Goal: Task Accomplishment & Management: Use online tool/utility

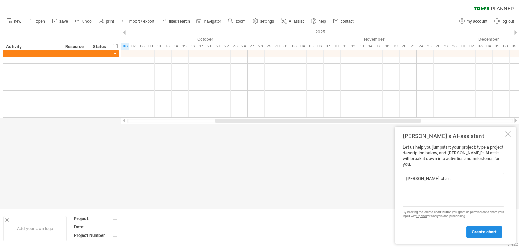
type textarea "[PERSON_NAME] chart"
click at [478, 231] on span "create chart" at bounding box center [483, 231] width 25 height 5
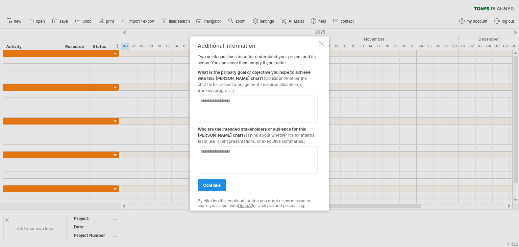
click at [216, 184] on span "continue" at bounding box center [212, 184] width 18 height 5
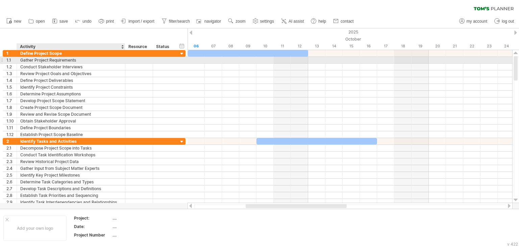
click at [55, 58] on div "Gather Project Requirements" at bounding box center [70, 60] width 101 height 6
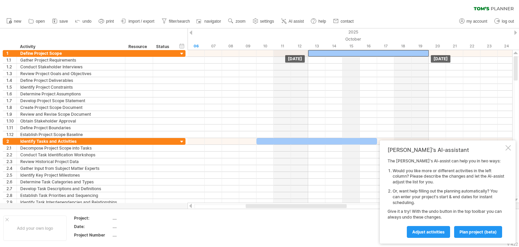
drag, startPoint x: 226, startPoint y: 54, endPoint x: 348, endPoint y: 49, distance: 121.4
click at [348, 49] on div "Trying to reach [DOMAIN_NAME] Connected again... 0% clear filter new 1" at bounding box center [259, 123] width 519 height 247
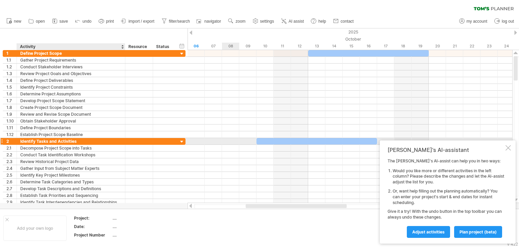
click at [85, 141] on div "Identify Tasks and Activities" at bounding box center [70, 141] width 101 height 6
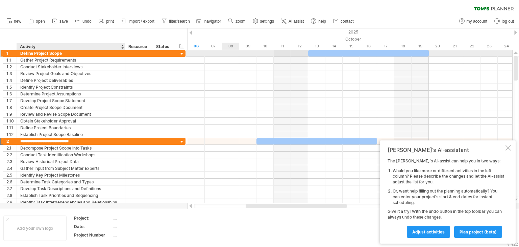
click at [72, 53] on div "Define Project Scope" at bounding box center [70, 53] width 101 height 6
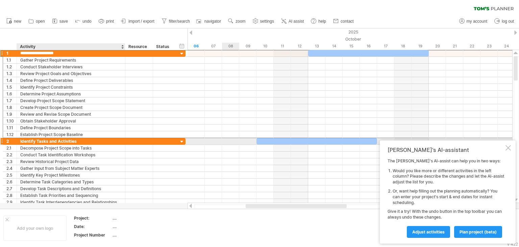
click at [81, 141] on div "Identify Tasks and Activities" at bounding box center [70, 141] width 101 height 6
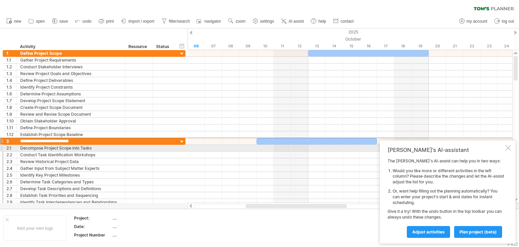
click at [508, 149] on div at bounding box center [507, 147] width 5 height 5
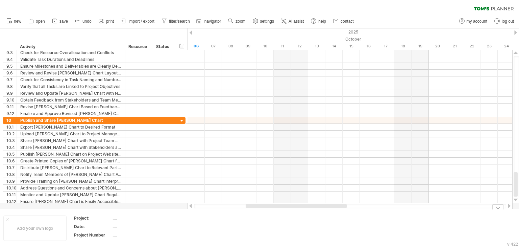
drag, startPoint x: 516, startPoint y: 74, endPoint x: 518, endPoint y: 216, distance: 142.2
click at [518, 216] on div "Trying to reach [DOMAIN_NAME] Connected again... 0% clear filter new 1" at bounding box center [259, 123] width 519 height 247
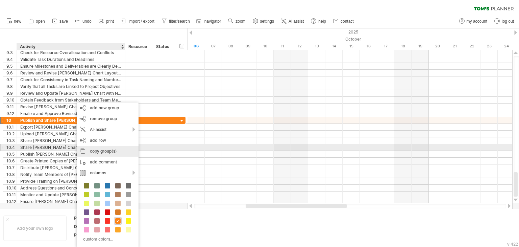
click at [107, 147] on div "copy group(s)" at bounding box center [108, 151] width 62 height 11
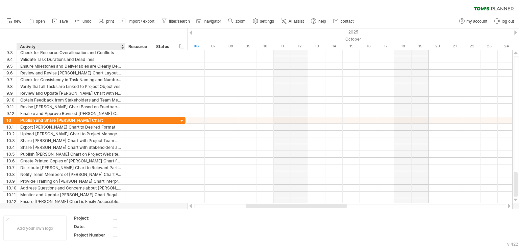
click at [42, 204] on div at bounding box center [259, 118] width 519 height 180
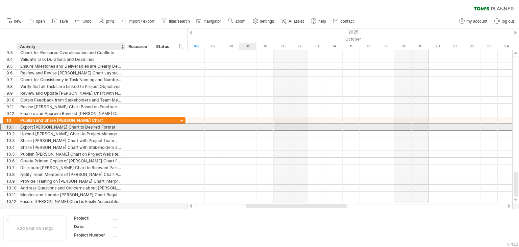
click at [101, 126] on div "Export [PERSON_NAME] Chart to Desired Format" at bounding box center [70, 127] width 101 height 6
click at [0, 0] on input "**********" at bounding box center [0, 0] width 0 height 0
type input "*"
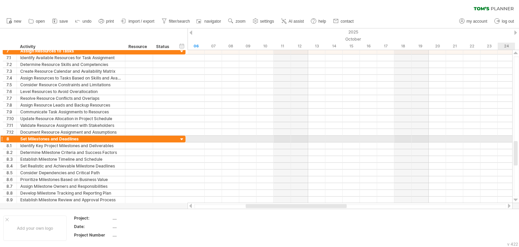
drag, startPoint x: 516, startPoint y: 188, endPoint x: 518, endPoint y: 163, distance: 25.4
click at [518, 163] on div at bounding box center [515, 126] width 5 height 140
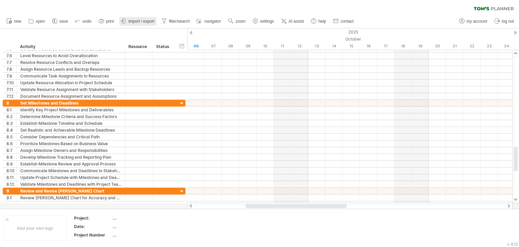
click at [146, 18] on link "import / export" at bounding box center [137, 21] width 37 height 9
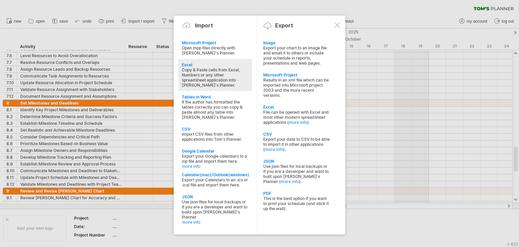
click at [203, 78] on div "Copy & Paste cells from Excel, Numbers or any other spreadsheet application int…" at bounding box center [215, 77] width 67 height 20
type textarea "**********"
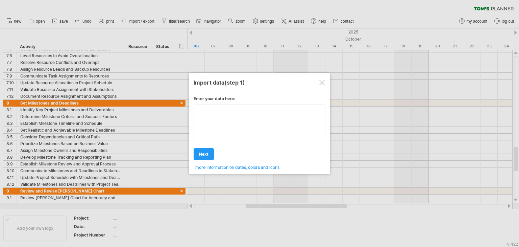
click at [255, 120] on textarea at bounding box center [260, 122] width 132 height 36
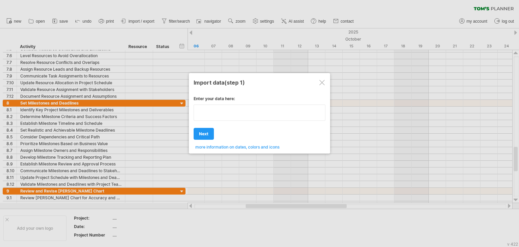
paste textarea "**********"
type textarea "**********"
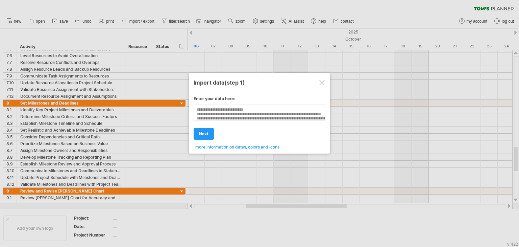
scroll to position [85, 0]
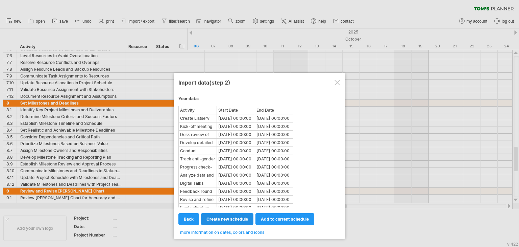
click at [236, 220] on span "create new schedule" at bounding box center [227, 218] width 42 height 5
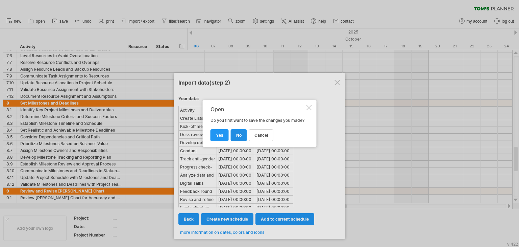
click at [236, 136] on span "no" at bounding box center [238, 134] width 5 height 5
select select "***"
select select "*********"
select select "*******"
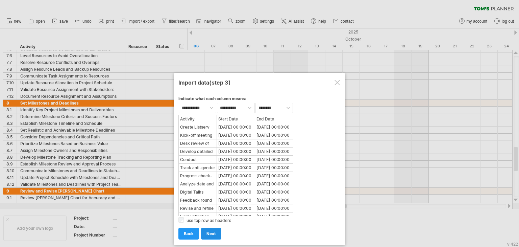
click at [208, 232] on span "next" at bounding box center [210, 233] width 9 height 5
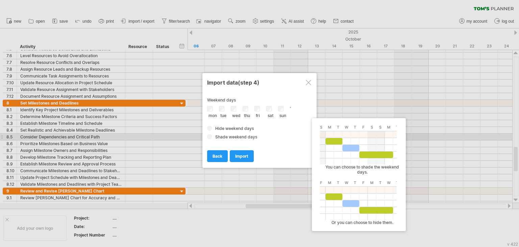
click at [242, 136] on span "Shade weekend days" at bounding box center [236, 136] width 42 height 5
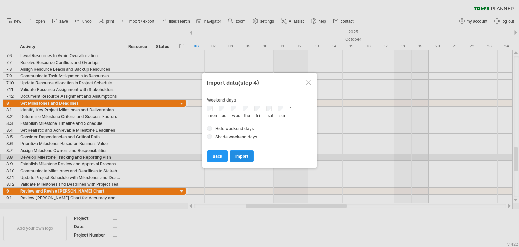
click at [247, 156] on span "import" at bounding box center [241, 155] width 13 height 5
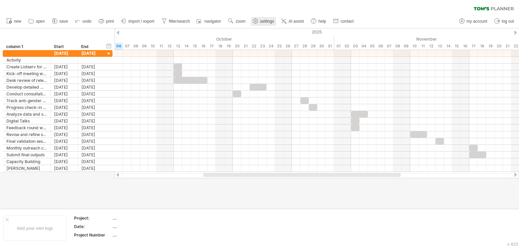
click at [265, 20] on span "settings" at bounding box center [267, 21] width 14 height 5
select select "*"
select select "**"
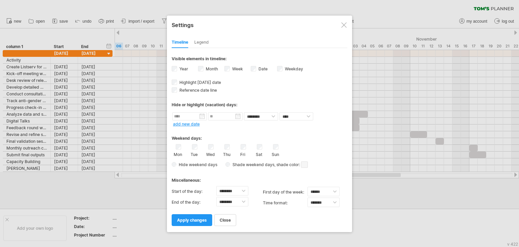
click at [344, 23] on div at bounding box center [343, 24] width 5 height 5
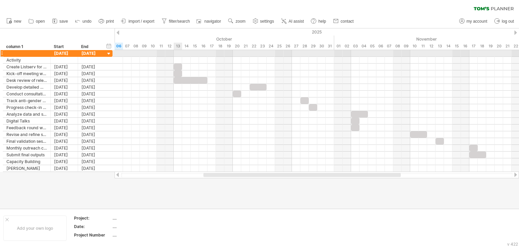
click at [176, 52] on div at bounding box center [316, 53] width 404 height 7
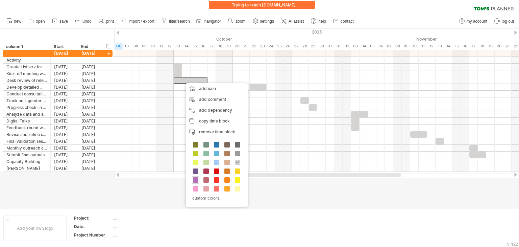
click at [197, 180] on span at bounding box center [195, 179] width 5 height 5
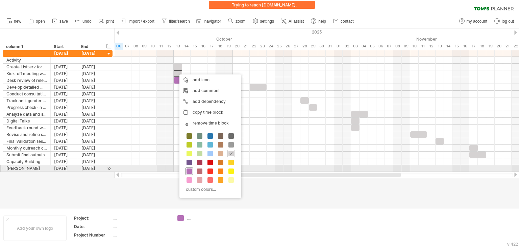
click at [190, 169] on span at bounding box center [188, 170] width 5 height 5
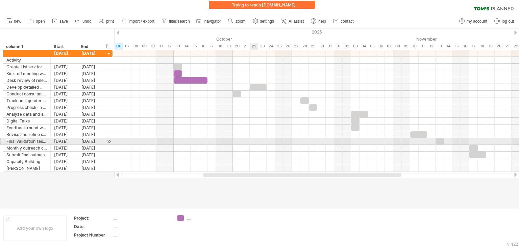
click at [250, 138] on div at bounding box center [316, 141] width 404 height 7
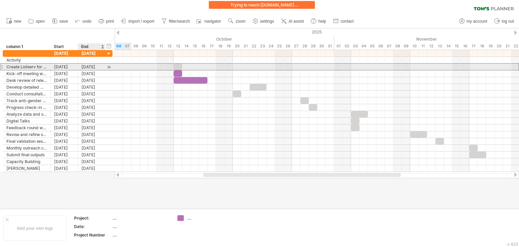
click at [83, 65] on div "[DATE]" at bounding box center [91, 66] width 27 height 6
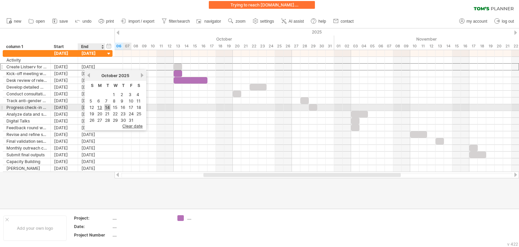
click at [106, 108] on link "14" at bounding box center [107, 107] width 6 height 6
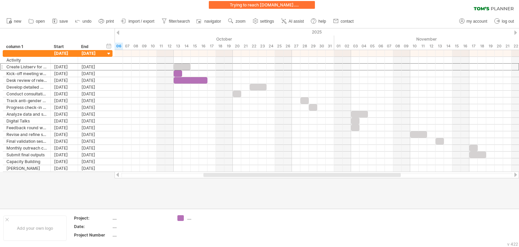
click at [106, 188] on div at bounding box center [259, 118] width 519 height 180
click at [147, 21] on span "import / export" at bounding box center [141, 21] width 26 height 5
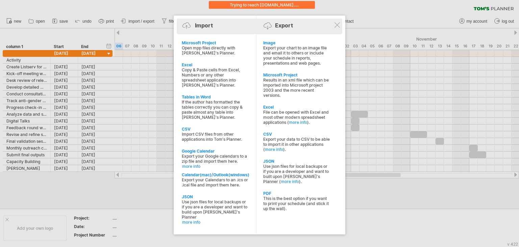
click at [337, 29] on div "Import Export" at bounding box center [259, 27] width 162 height 10
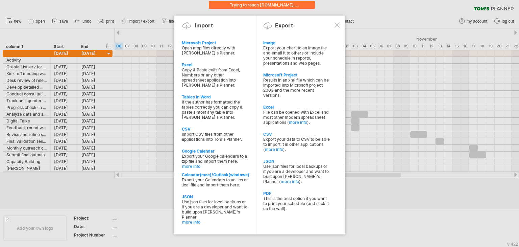
click at [339, 25] on div at bounding box center [336, 24] width 5 height 5
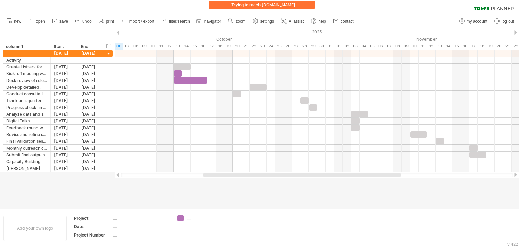
click at [125, 7] on div "clear filter reapply filter" at bounding box center [259, 7] width 519 height 14
click at [296, 1] on div "Connected again..." at bounding box center [262, 5] width 106 height 8
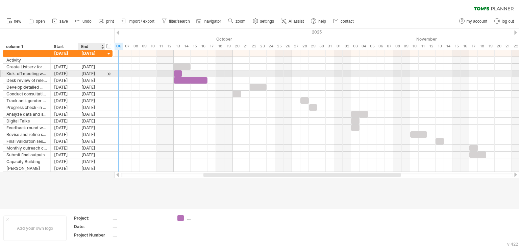
click at [84, 71] on div "[DATE]" at bounding box center [91, 73] width 27 height 6
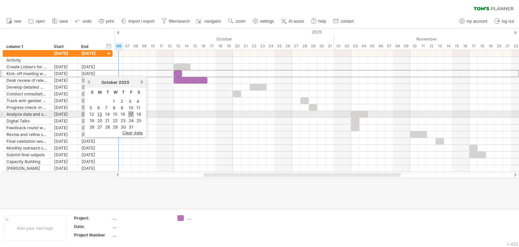
click at [129, 114] on link "17" at bounding box center [131, 114] width 6 height 6
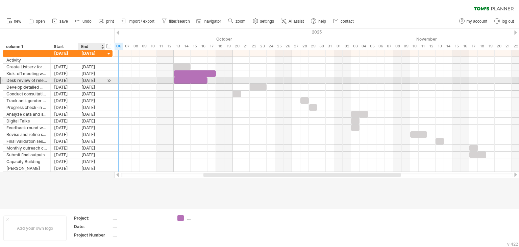
click at [84, 79] on div "[DATE]" at bounding box center [91, 80] width 27 height 6
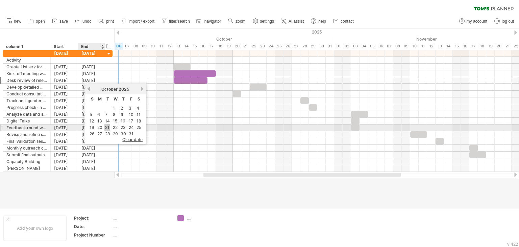
click at [107, 126] on link "21" at bounding box center [107, 127] width 6 height 6
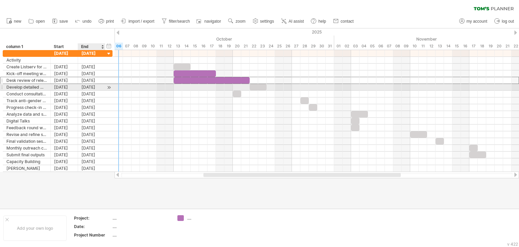
click at [91, 87] on div "[DATE]" at bounding box center [91, 87] width 27 height 6
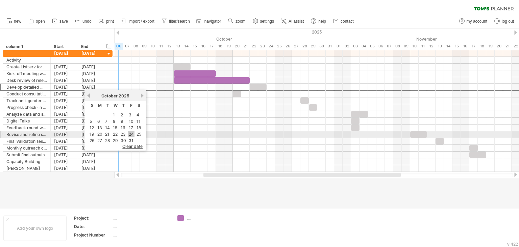
click at [132, 133] on link "24" at bounding box center [131, 134] width 6 height 6
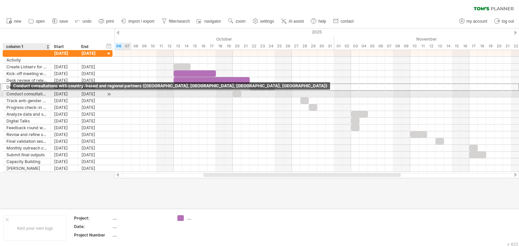
click at [23, 92] on div "Conduct consultations with country-based and regional partners ([GEOGRAPHIC_DAT…" at bounding box center [26, 94] width 41 height 6
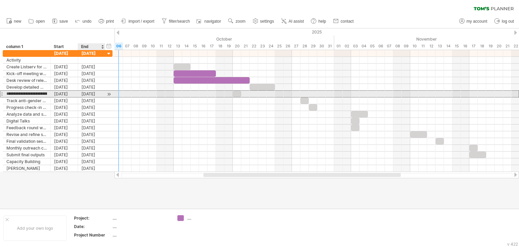
click at [88, 93] on div "[DATE]" at bounding box center [91, 94] width 27 height 6
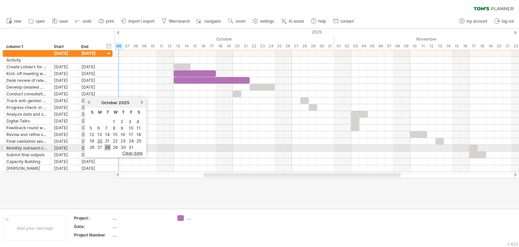
click at [109, 145] on link "28" at bounding box center [107, 147] width 6 height 6
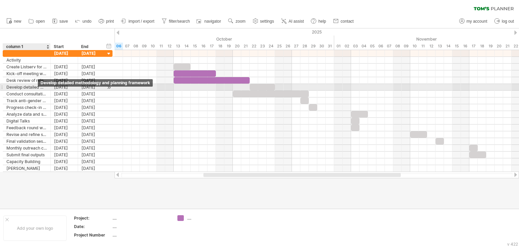
click at [34, 86] on div "Develop detailed methodology and planning framework" at bounding box center [26, 87] width 41 height 6
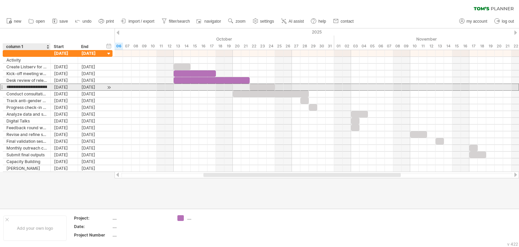
click at [43, 85] on input "**********" at bounding box center [26, 87] width 41 height 6
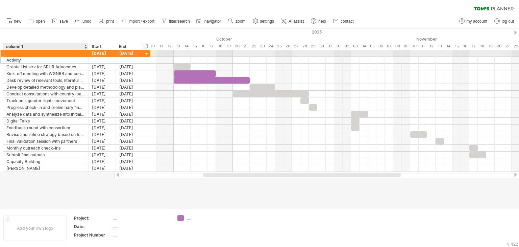
drag, startPoint x: 50, startPoint y: 53, endPoint x: 88, endPoint y: 59, distance: 38.4
click at [88, 59] on div "**********" at bounding box center [77, 111] width 148 height 122
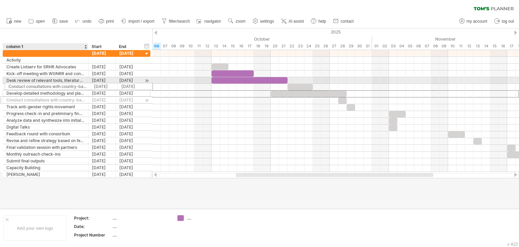
drag, startPoint x: 48, startPoint y: 92, endPoint x: 49, endPoint y: 85, distance: 7.1
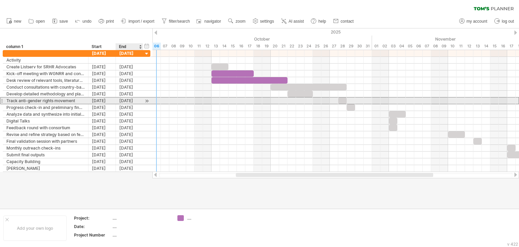
click at [131, 99] on div "[DATE]" at bounding box center [129, 100] width 27 height 6
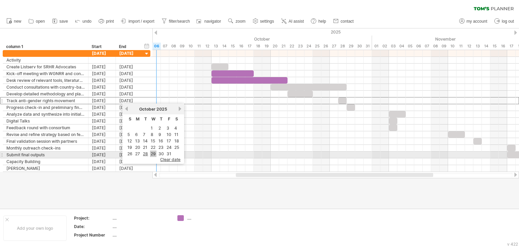
click at [153, 153] on link "29" at bounding box center [153, 153] width 6 height 6
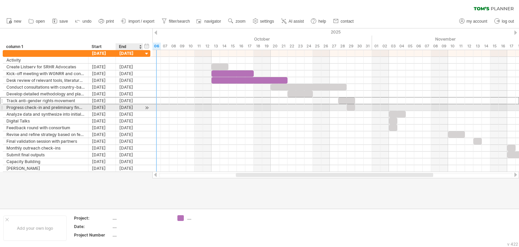
click at [121, 106] on div "[DATE]" at bounding box center [129, 107] width 27 height 6
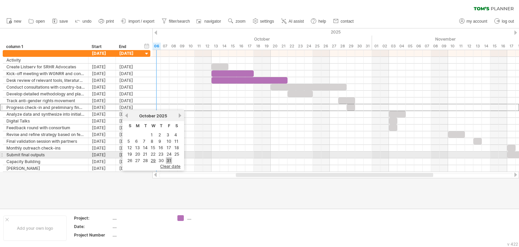
click at [168, 157] on link "31" at bounding box center [169, 160] width 6 height 6
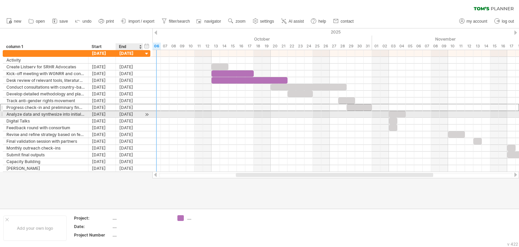
click at [127, 115] on div "[DATE]" at bounding box center [129, 114] width 27 height 6
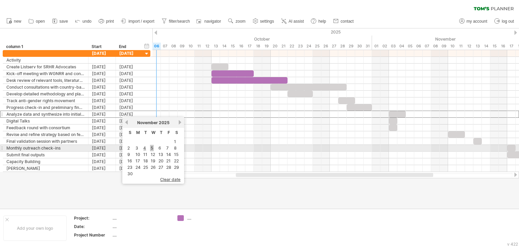
click at [153, 148] on link "5" at bounding box center [152, 148] width 4 height 6
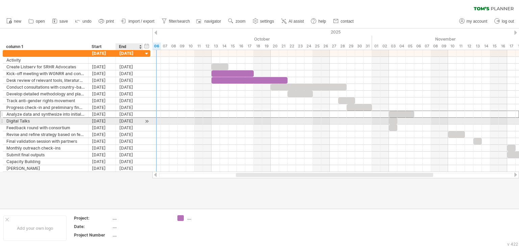
click at [135, 119] on div "[DATE]" at bounding box center [129, 121] width 27 height 6
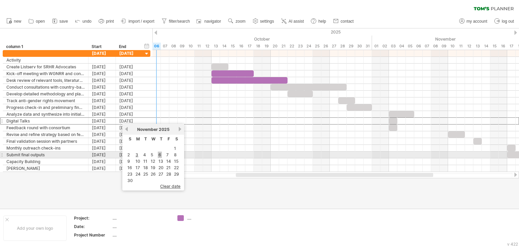
click at [159, 154] on link "6" at bounding box center [160, 154] width 4 height 6
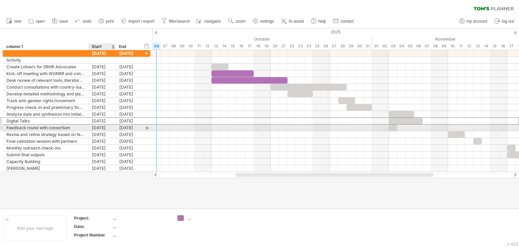
click at [101, 126] on div "[DATE]" at bounding box center [101, 127] width 27 height 6
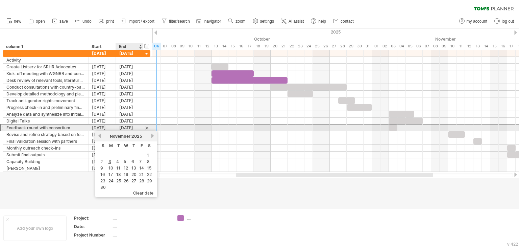
click at [128, 127] on div "[DATE]" at bounding box center [129, 127] width 27 height 6
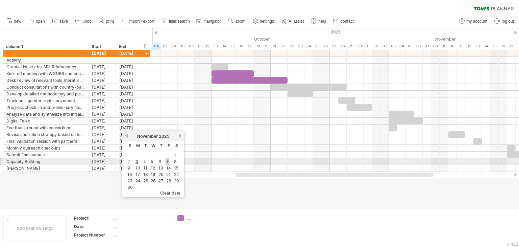
click at [166, 159] on link "7" at bounding box center [167, 161] width 4 height 6
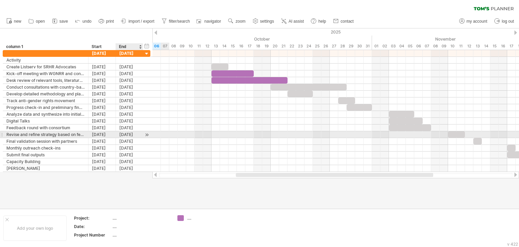
click at [128, 132] on div "[DATE]" at bounding box center [129, 134] width 27 height 6
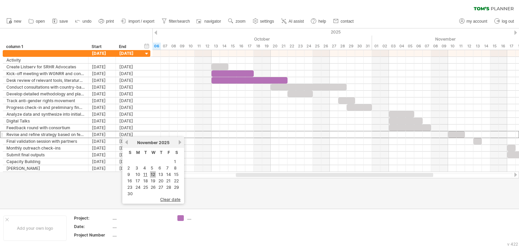
click at [153, 173] on link "12" at bounding box center [153, 174] width 6 height 6
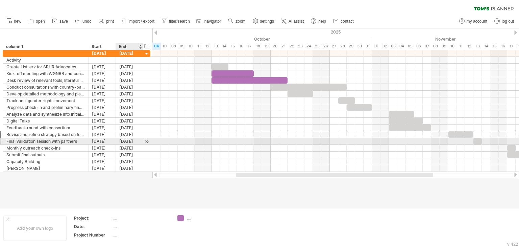
click at [121, 141] on div "[DATE]" at bounding box center [129, 141] width 27 height 6
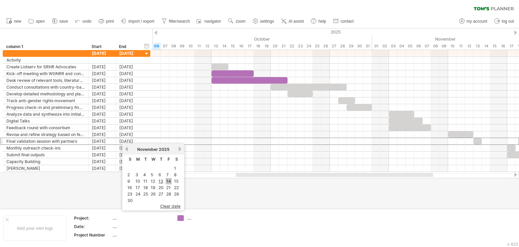
click at [166, 180] on link "14" at bounding box center [168, 181] width 6 height 6
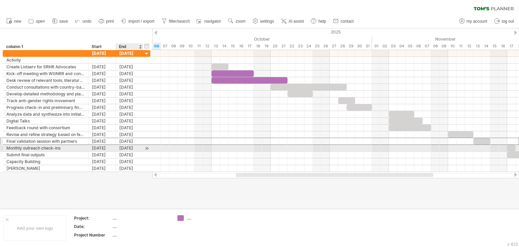
click at [126, 147] on div "[DATE]" at bounding box center [129, 148] width 27 height 6
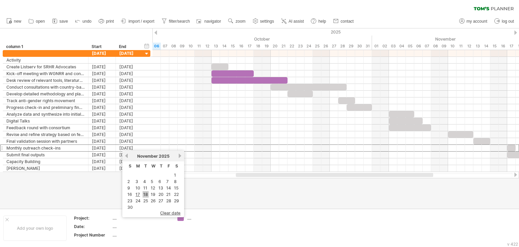
click at [146, 195] on link "18" at bounding box center [146, 194] width 6 height 6
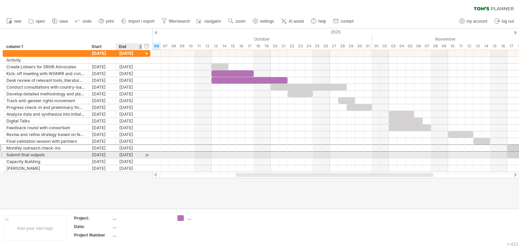
click at [120, 152] on div "[DATE]" at bounding box center [129, 154] width 27 height 6
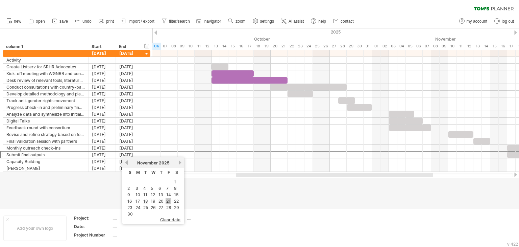
click at [166, 200] on link "21" at bounding box center [168, 201] width 6 height 6
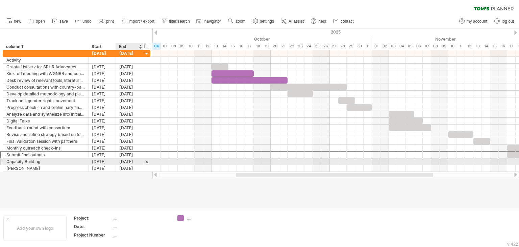
click at [128, 159] on div "[DATE]" at bounding box center [129, 161] width 27 height 6
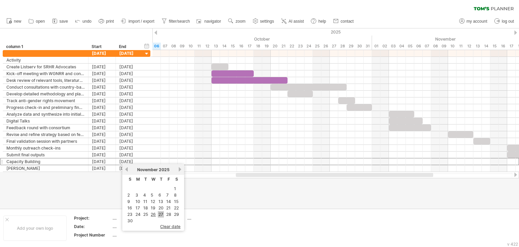
click at [161, 214] on link "27" at bounding box center [161, 214] width 6 height 6
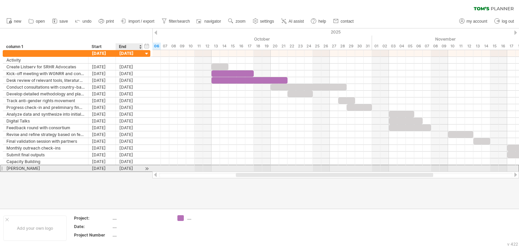
click at [121, 167] on div "[DATE]" at bounding box center [129, 168] width 27 height 6
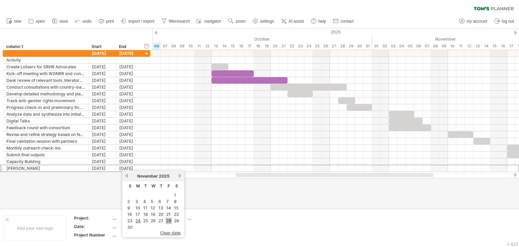
click at [169, 220] on link "28" at bounding box center [168, 220] width 6 height 6
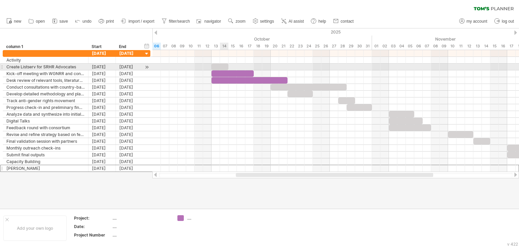
click at [223, 68] on div at bounding box center [219, 66] width 17 height 6
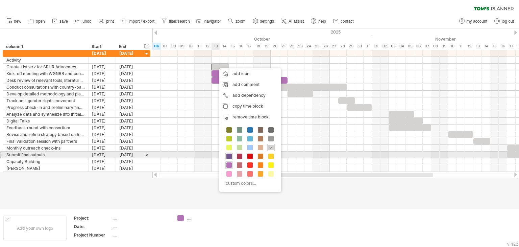
click at [230, 156] on span at bounding box center [228, 155] width 5 height 5
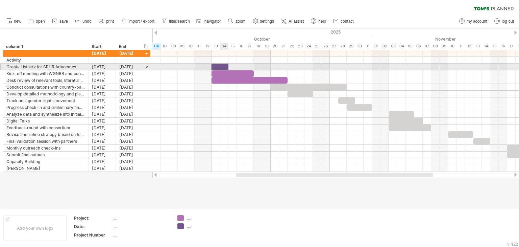
click at [222, 67] on div at bounding box center [219, 66] width 17 height 6
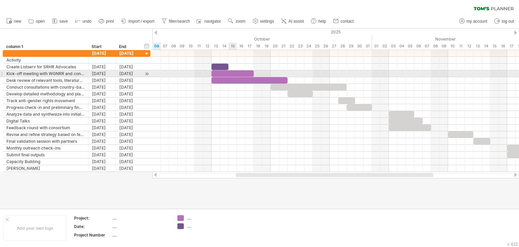
click at [231, 74] on div at bounding box center [232, 73] width 42 height 6
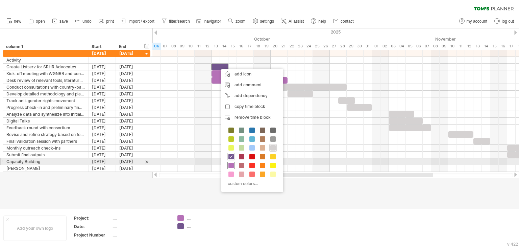
click at [230, 164] on span at bounding box center [230, 164] width 5 height 5
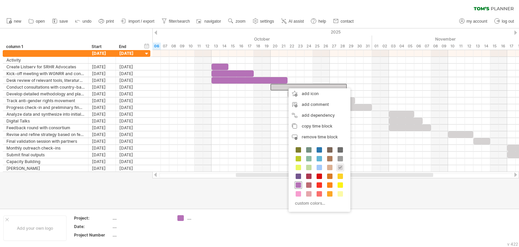
click at [300, 185] on span at bounding box center [298, 184] width 5 height 5
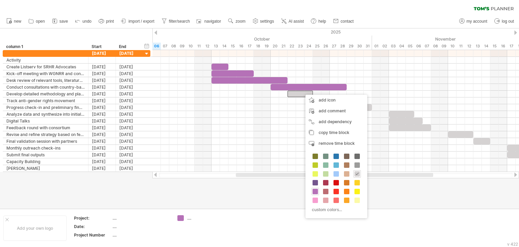
click at [310, 192] on div "custom colors..." at bounding box center [336, 183] width 62 height 69
click at [314, 189] on span at bounding box center [314, 190] width 5 height 5
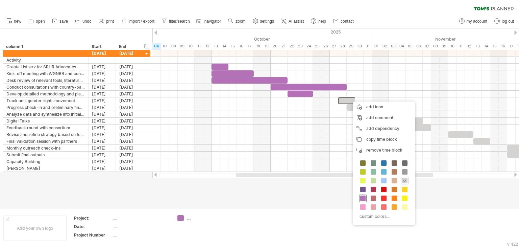
click at [363, 196] on span at bounding box center [362, 197] width 5 height 5
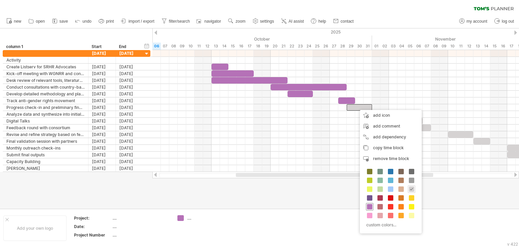
click at [369, 206] on span at bounding box center [369, 206] width 5 height 5
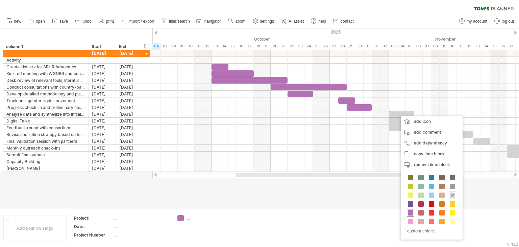
click at [411, 210] on span at bounding box center [410, 212] width 5 height 5
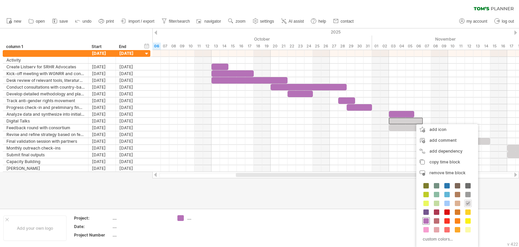
click at [425, 218] on span at bounding box center [425, 220] width 5 height 5
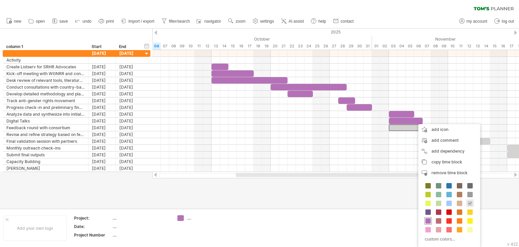
click at [426, 221] on span at bounding box center [427, 220] width 5 height 5
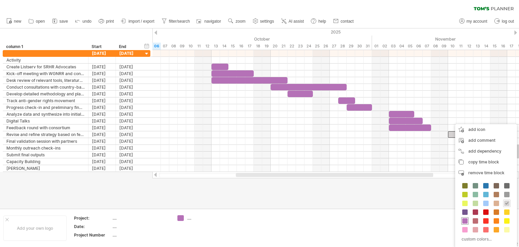
click at [465, 219] on span at bounding box center [464, 220] width 5 height 5
click at [465, 217] on div at bounding box center [464, 220] width 7 height 7
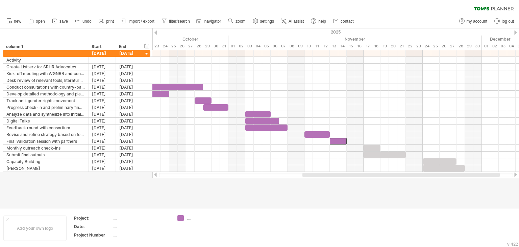
drag, startPoint x: 379, startPoint y: 173, endPoint x: 446, endPoint y: 183, distance: 67.4
click at [446, 183] on div "Trying to reach [DOMAIN_NAME] ... Connected again... 0% clear filter" at bounding box center [259, 123] width 519 height 247
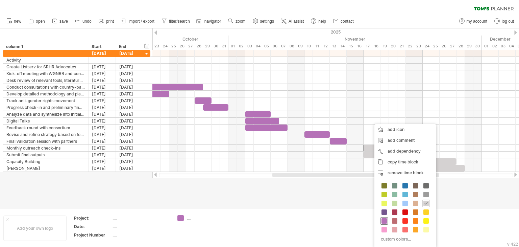
click at [385, 220] on span at bounding box center [383, 220] width 5 height 5
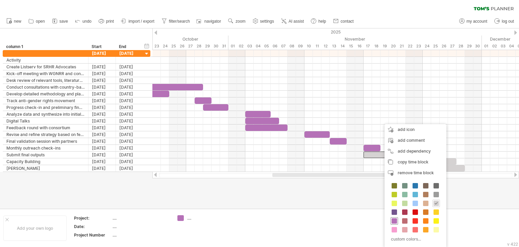
click at [395, 218] on span at bounding box center [393, 220] width 5 height 5
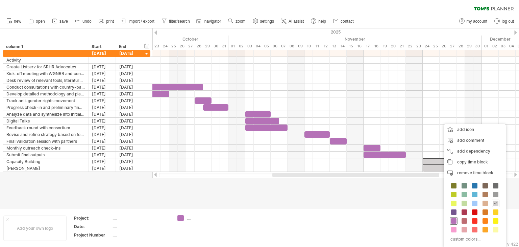
click at [453, 217] on div at bounding box center [453, 220] width 7 height 7
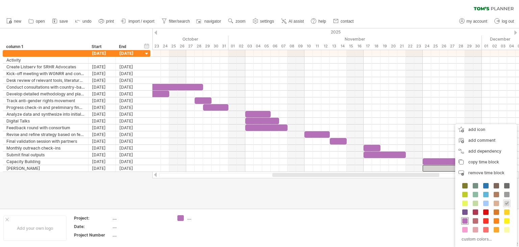
click at [467, 219] on span at bounding box center [464, 220] width 5 height 5
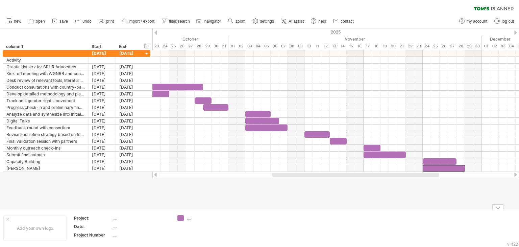
click at [150, 19] on span "import / export" at bounding box center [141, 21] width 26 height 5
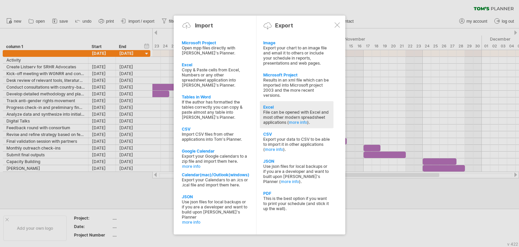
click at [280, 109] on div "Excel" at bounding box center [296, 106] width 67 height 5
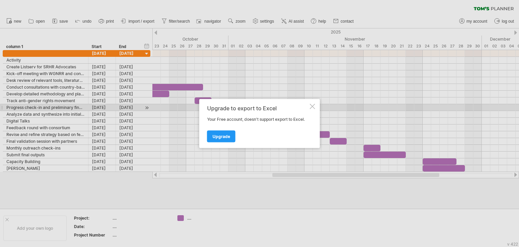
click at [313, 107] on div at bounding box center [312, 106] width 5 height 5
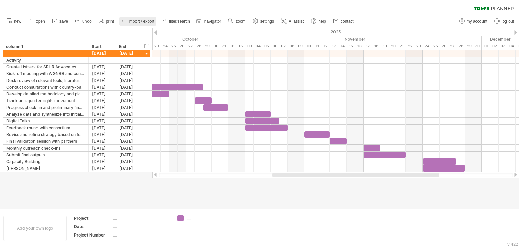
click at [136, 23] on span "import / export" at bounding box center [141, 21] width 26 height 5
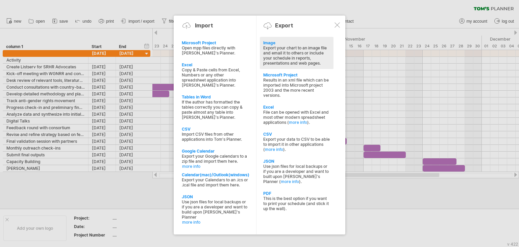
click at [288, 55] on div "Export your chart to an image file and email it to others or include your sched…" at bounding box center [296, 55] width 67 height 20
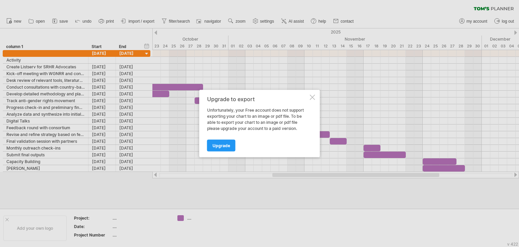
click at [312, 95] on div at bounding box center [312, 97] width 5 height 5
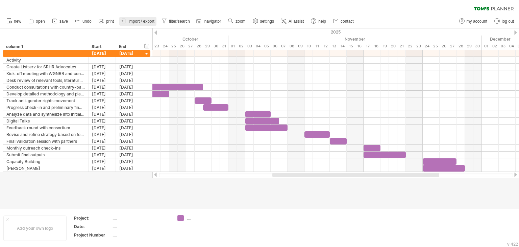
click at [146, 19] on span "import / export" at bounding box center [141, 21] width 26 height 5
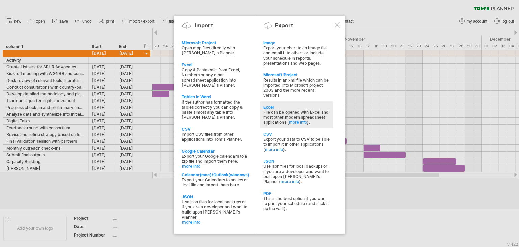
click at [284, 116] on div "File can be opened with Excel and most other modern spreadsheet applications ( …" at bounding box center [296, 116] width 67 height 15
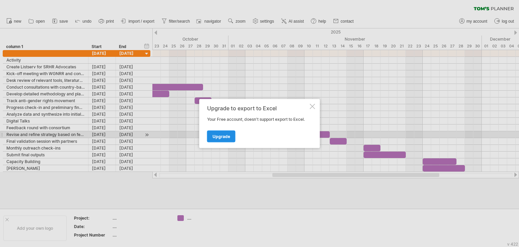
click at [222, 137] on span "Upgrade" at bounding box center [221, 136] width 18 height 5
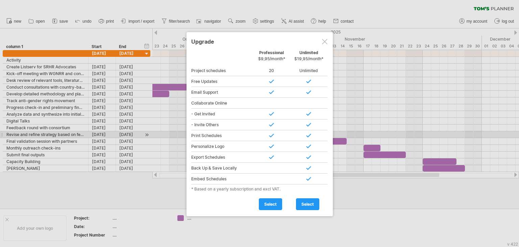
click at [272, 57] on span "$9,95/month*" at bounding box center [271, 58] width 27 height 5
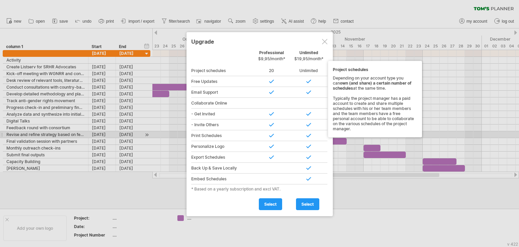
click at [274, 68] on div "20" at bounding box center [271, 70] width 37 height 11
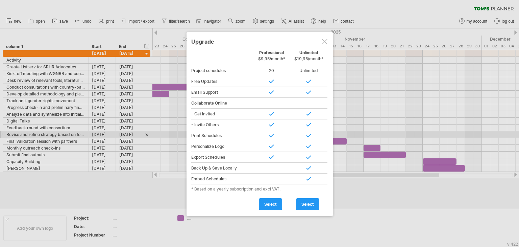
click at [265, 111] on div at bounding box center [271, 113] width 37 height 11
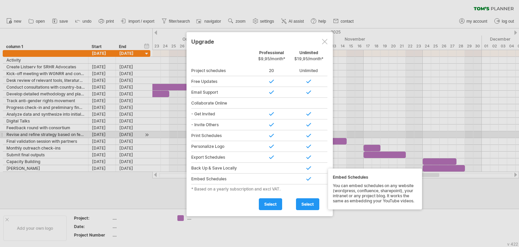
click at [270, 170] on div at bounding box center [271, 167] width 37 height 11
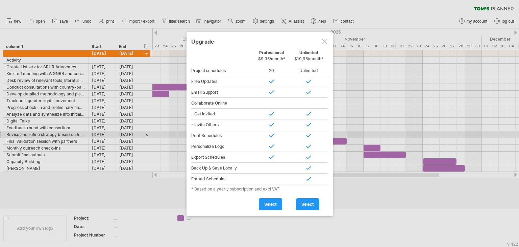
click at [275, 53] on div "Professional $9,95/month*" at bounding box center [271, 57] width 37 height 15
click at [272, 202] on span "select" at bounding box center [270, 203] width 12 height 5
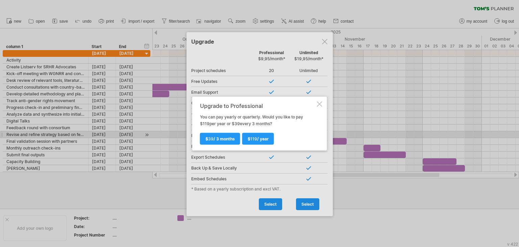
click at [320, 101] on div at bounding box center [319, 103] width 5 height 5
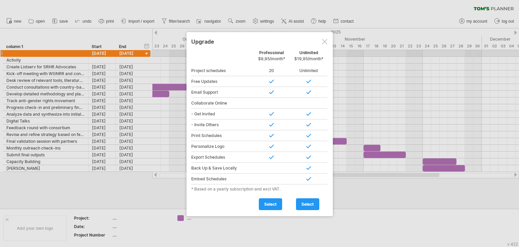
click at [280, 56] on span "$9,95/month*" at bounding box center [271, 58] width 27 height 5
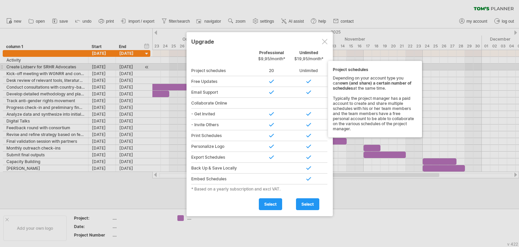
click at [274, 69] on div "20" at bounding box center [271, 70] width 37 height 11
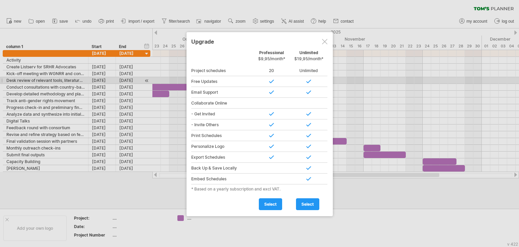
click at [270, 83] on div at bounding box center [271, 81] width 37 height 11
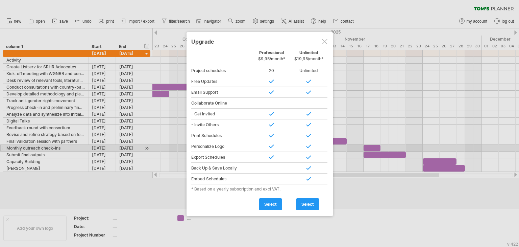
click at [272, 150] on div at bounding box center [271, 146] width 37 height 11
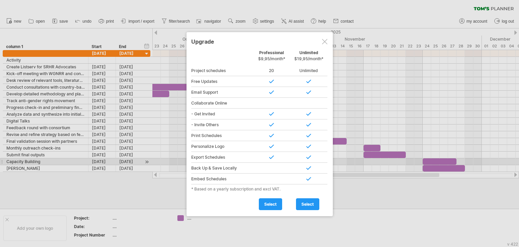
click at [271, 164] on div at bounding box center [271, 167] width 37 height 11
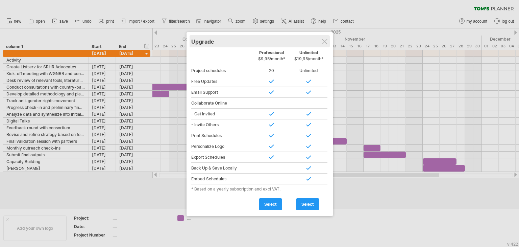
click at [272, 40] on div "Upgrade" at bounding box center [259, 41] width 137 height 12
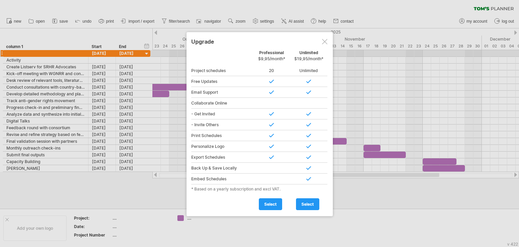
click at [272, 51] on div "Professional $9,95/month*" at bounding box center [271, 57] width 37 height 15
click at [270, 201] on span "select" at bounding box center [270, 203] width 12 height 5
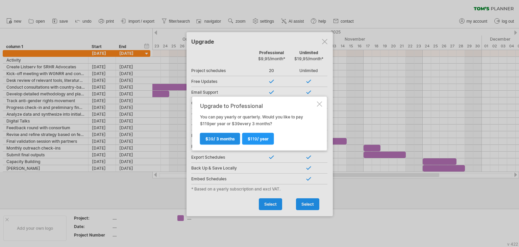
click at [226, 138] on span "$ 39 / 3 months" at bounding box center [219, 138] width 29 height 5
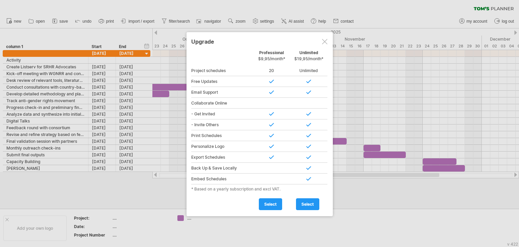
type input "**********"
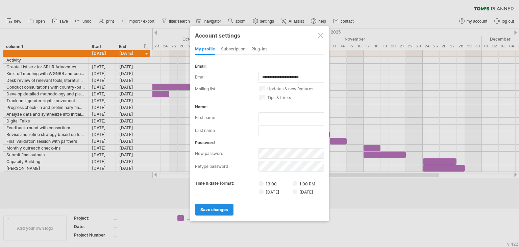
click at [220, 204] on link "save changes" at bounding box center [214, 209] width 39 height 12
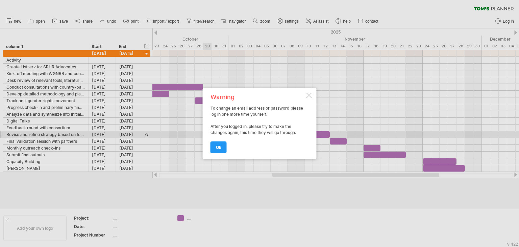
click at [304, 95] on div "Warning" at bounding box center [257, 97] width 95 height 6
click at [220, 145] on span "ok" at bounding box center [218, 147] width 5 height 5
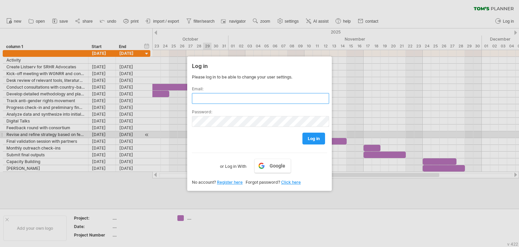
click at [224, 99] on input "text" at bounding box center [260, 98] width 137 height 11
click at [216, 101] on input "text" at bounding box center [260, 98] width 137 height 11
type input "*"
click at [291, 40] on div at bounding box center [259, 123] width 519 height 247
click at [174, 36] on div at bounding box center [259, 123] width 519 height 247
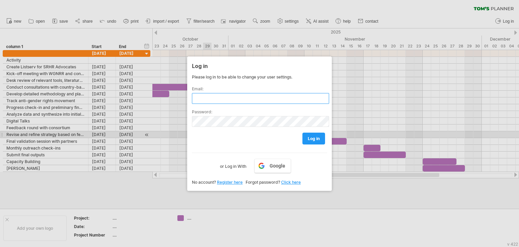
click at [207, 93] on input "text" at bounding box center [260, 98] width 137 height 11
type input "**********"
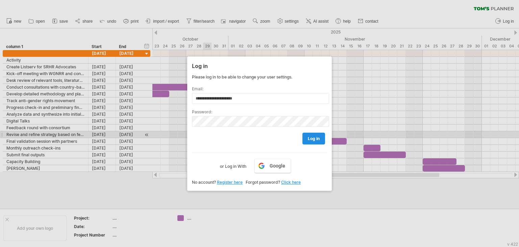
click at [316, 139] on span "log in" at bounding box center [314, 138] width 12 height 5
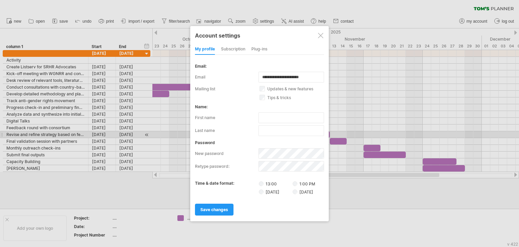
click at [320, 34] on div at bounding box center [320, 35] width 5 height 5
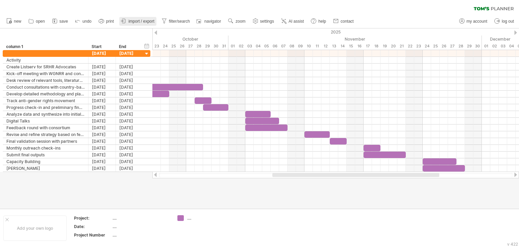
click at [153, 20] on span "import / export" at bounding box center [141, 21] width 26 height 5
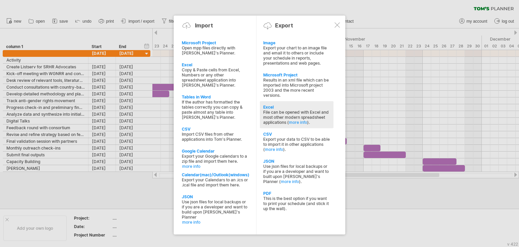
click at [282, 114] on div "File can be opened with Excel and most other modern spreadsheet applications ( …" at bounding box center [296, 116] width 67 height 15
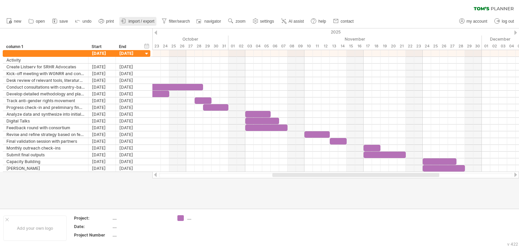
click at [145, 23] on span "import / export" at bounding box center [141, 21] width 26 height 5
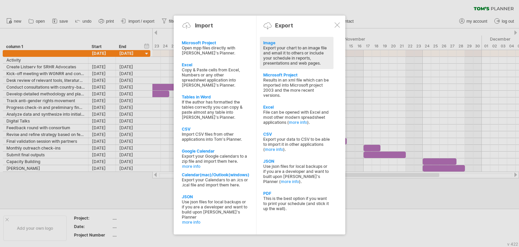
click at [297, 47] on div "Export your chart to an image file and email it to others or include your sched…" at bounding box center [296, 55] width 67 height 20
select select "*******"
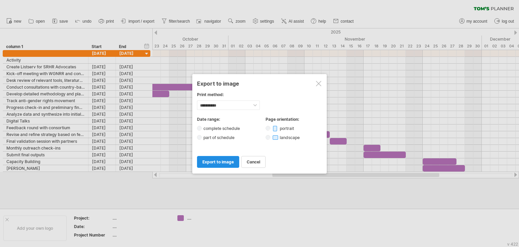
click at [223, 160] on span "export to image" at bounding box center [217, 161] width 31 height 5
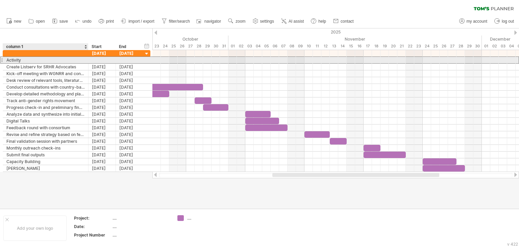
click at [43, 58] on div "Activity" at bounding box center [45, 60] width 78 height 6
click at [43, 58] on input "********" at bounding box center [45, 60] width 78 height 6
type input "*"
type input "********"
click at [30, 58] on div "ACTIVITY" at bounding box center [45, 60] width 78 height 6
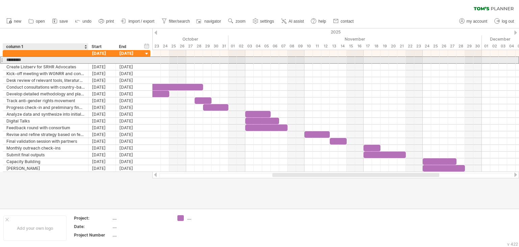
click at [30, 58] on input "********" at bounding box center [45, 60] width 78 height 6
type input "*"
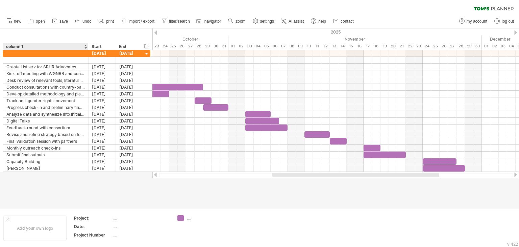
click at [26, 46] on div "column 1" at bounding box center [45, 46] width 78 height 7
type input "*"
type input "**********"
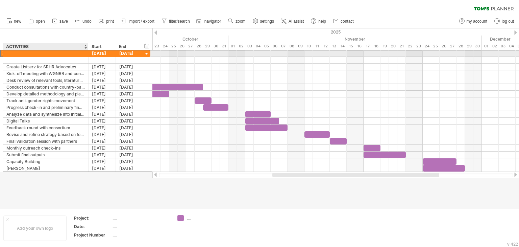
click at [39, 54] on div at bounding box center [45, 53] width 78 height 6
type input "**********"
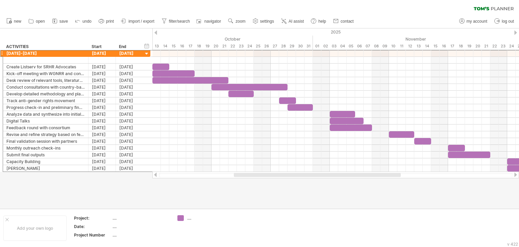
drag, startPoint x: 278, startPoint y: 175, endPoint x: 239, endPoint y: 187, distance: 40.3
click at [239, 187] on div "Trying to reach [DOMAIN_NAME] ... Connected again... 0% clear filter" at bounding box center [259, 123] width 519 height 247
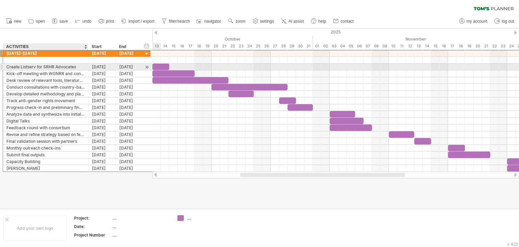
click at [57, 66] on div "Create Listserv for SRHR Advocates" at bounding box center [45, 66] width 78 height 6
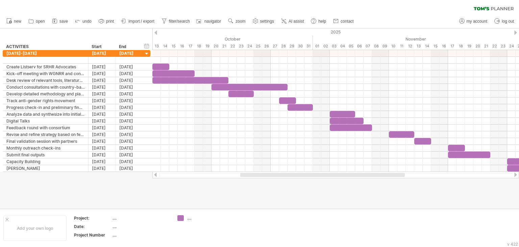
click at [380, 7] on div "clear filter reapply filter" at bounding box center [259, 7] width 519 height 14
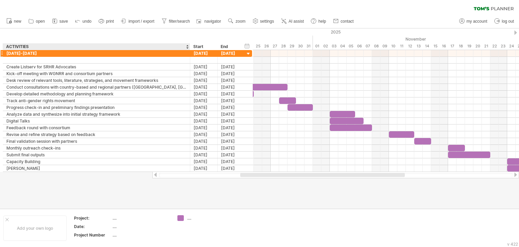
drag, startPoint x: 87, startPoint y: 46, endPoint x: 188, endPoint y: 50, distance: 101.1
click at [188, 50] on div "Trying to reach [DOMAIN_NAME] ... Connected again... 0% clear filter" at bounding box center [259, 123] width 519 height 247
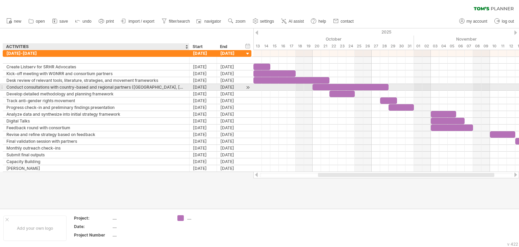
click at [163, 88] on div "Conduct consultations with country-based and regional partners ([GEOGRAPHIC_DAT…" at bounding box center [95, 87] width 179 height 6
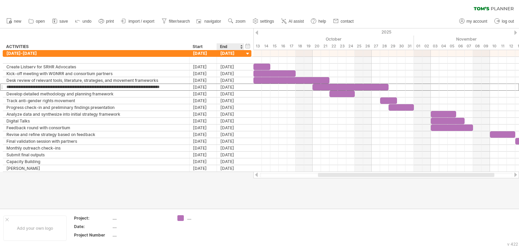
click at [252, 193] on div at bounding box center [259, 118] width 519 height 180
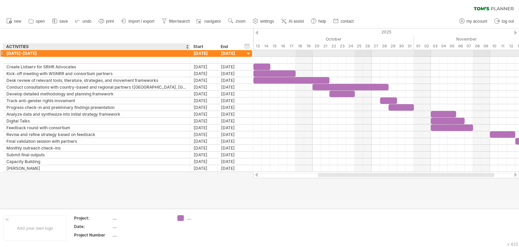
click at [188, 54] on div at bounding box center [188, 53] width 3 height 7
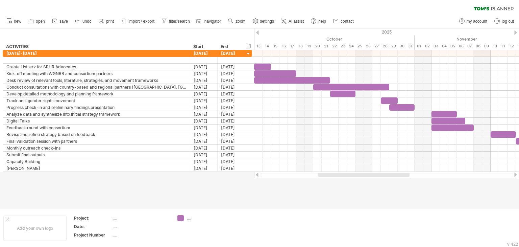
click at [307, 191] on div at bounding box center [259, 118] width 519 height 180
click at [261, 23] on span "settings" at bounding box center [267, 21] width 14 height 5
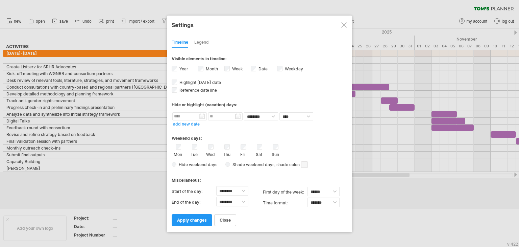
click at [199, 45] on div "Legend" at bounding box center [201, 42] width 15 height 11
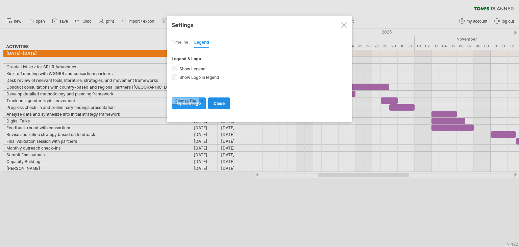
click at [220, 102] on span "close" at bounding box center [218, 103] width 11 height 5
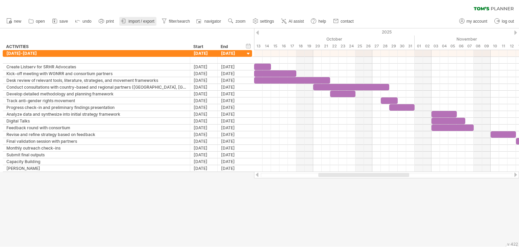
click at [148, 21] on span "import / export" at bounding box center [141, 21] width 26 height 5
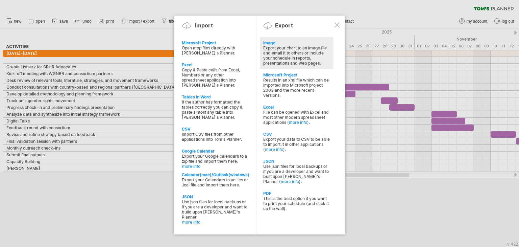
click at [285, 61] on div "Export your chart to an image file and email it to others or include your sched…" at bounding box center [296, 55] width 67 height 20
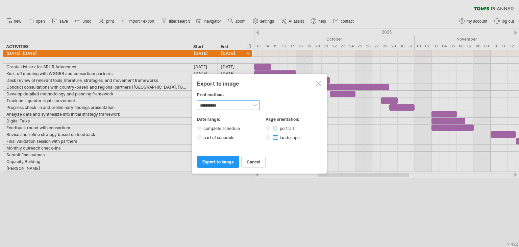
click at [233, 105] on select "**********" at bounding box center [228, 104] width 63 height 9
click at [197, 100] on select "**********" at bounding box center [228, 104] width 63 height 9
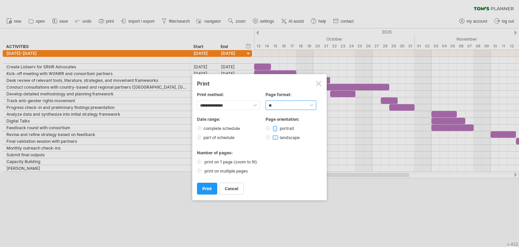
click at [283, 107] on select "****** ** ***** ** ****** ** ** **" at bounding box center [290, 104] width 51 height 9
click at [265, 100] on select "****** ** ***** ** ****** ** ** **" at bounding box center [290, 104] width 51 height 9
click at [205, 187] on span "print" at bounding box center [206, 188] width 9 height 5
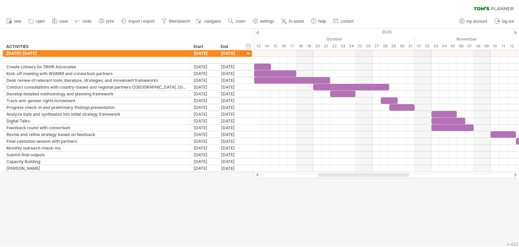
click at [321, 8] on div "clear filter reapply filter" at bounding box center [259, 7] width 519 height 14
click at [149, 20] on span "import / export" at bounding box center [141, 21] width 26 height 5
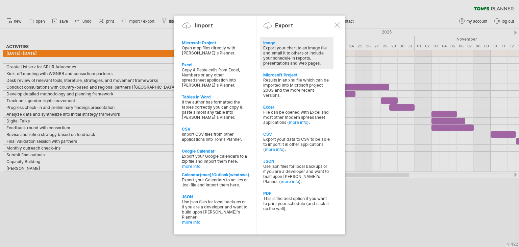
click at [279, 55] on div "Export your chart to an image file and email it to others or include your sched…" at bounding box center [296, 55] width 67 height 20
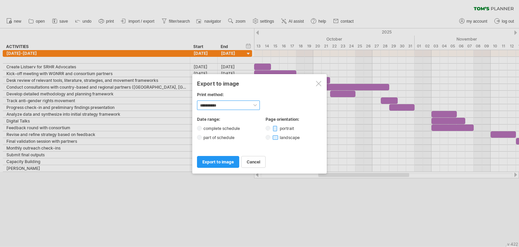
click at [218, 104] on select "**********" at bounding box center [228, 104] width 63 height 9
click at [197, 100] on select "**********" at bounding box center [228, 104] width 63 height 9
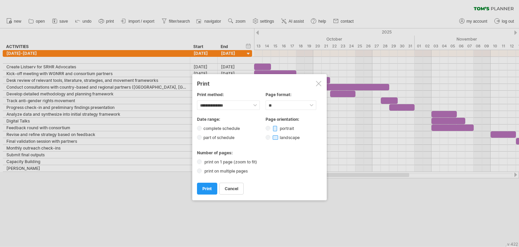
click at [319, 83] on div at bounding box center [318, 83] width 5 height 5
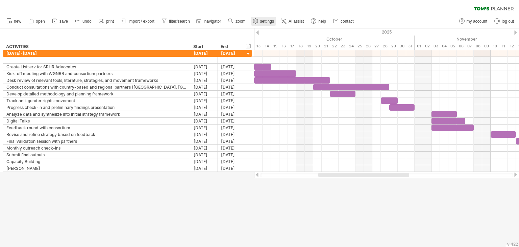
click at [263, 22] on span "settings" at bounding box center [267, 21] width 14 height 5
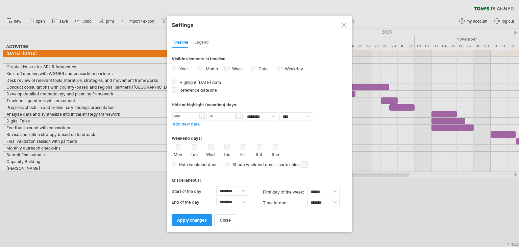
click at [243, 163] on span "Shade weekend days" at bounding box center [252, 164] width 44 height 5
click at [196, 163] on span "Hide weekend days" at bounding box center [196, 164] width 41 height 5
click at [170, 163] on div "**********" at bounding box center [259, 124] width 185 height 216
click at [192, 218] on span "apply changes" at bounding box center [192, 219] width 30 height 5
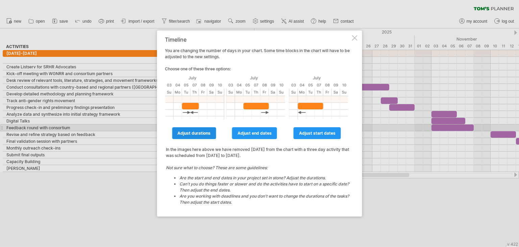
click at [194, 130] on span "adjust durations" at bounding box center [193, 132] width 33 height 5
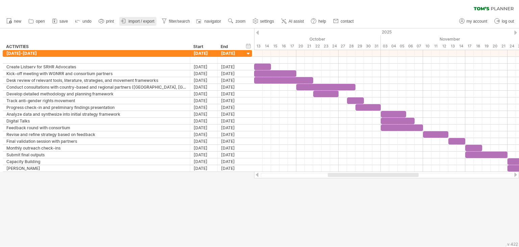
click at [134, 22] on span "import / export" at bounding box center [141, 21] width 26 height 5
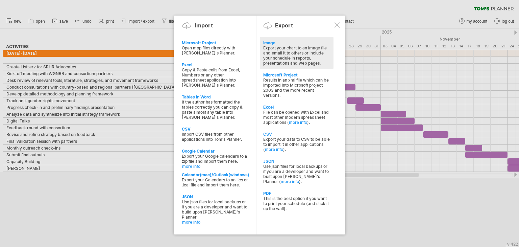
click at [272, 52] on div "Export your chart to an image file and email it to others or include your sched…" at bounding box center [296, 55] width 67 height 20
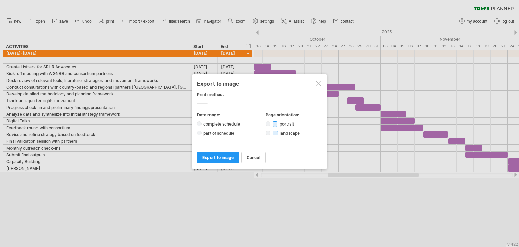
select select "*******"
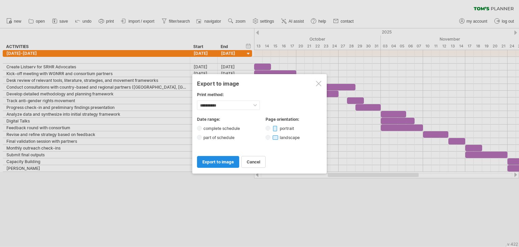
click at [218, 160] on span "export to image" at bounding box center [217, 161] width 31 height 5
